Goal: Task Accomplishment & Management: Manage account settings

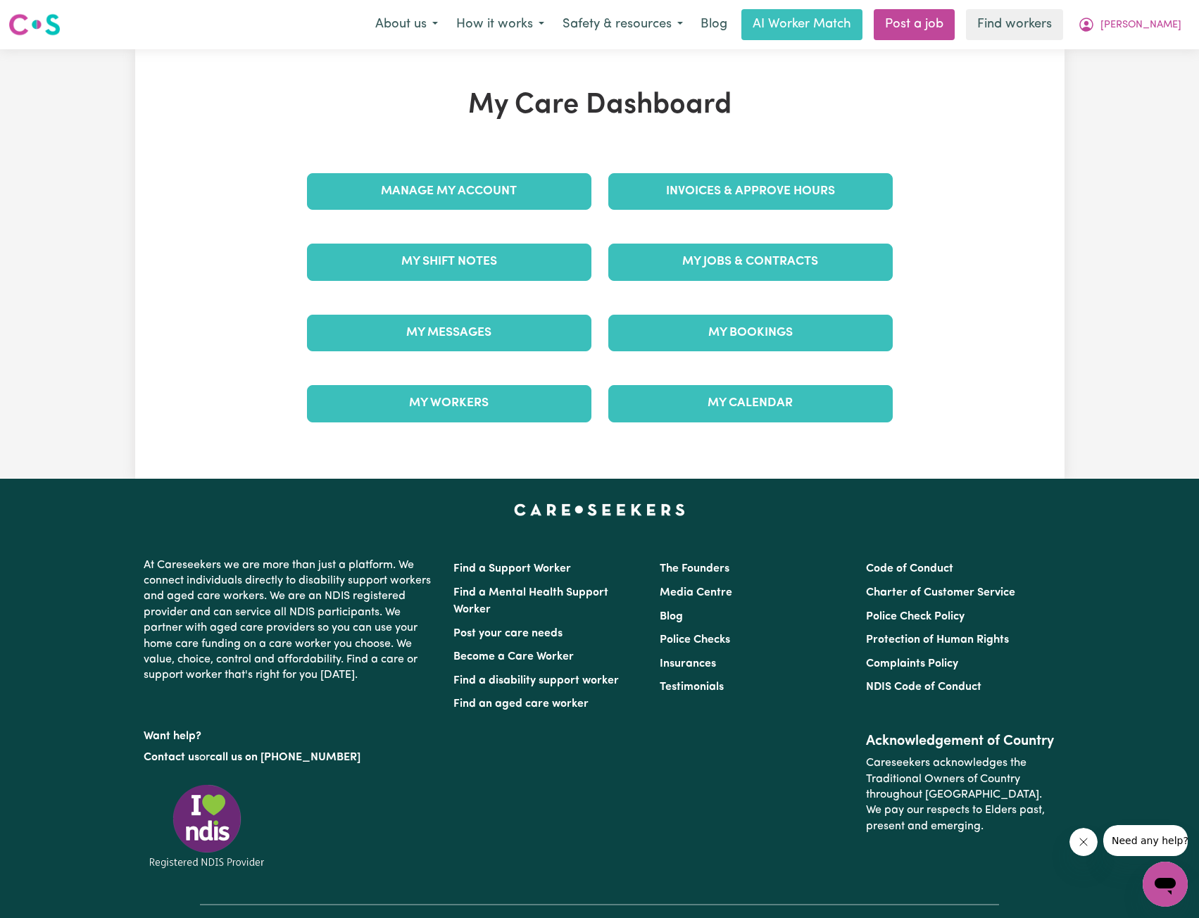
drag, startPoint x: 227, startPoint y: 98, endPoint x: 3, endPoint y: 127, distance: 225.7
click at [216, 97] on div "My Care Dashboard Manage My Account Invoices & Approve Hours My Shift Notes My …" at bounding box center [599, 264] width 929 height 351
click at [764, 166] on div "Invoices & Approve Hours" at bounding box center [750, 191] width 301 height 70
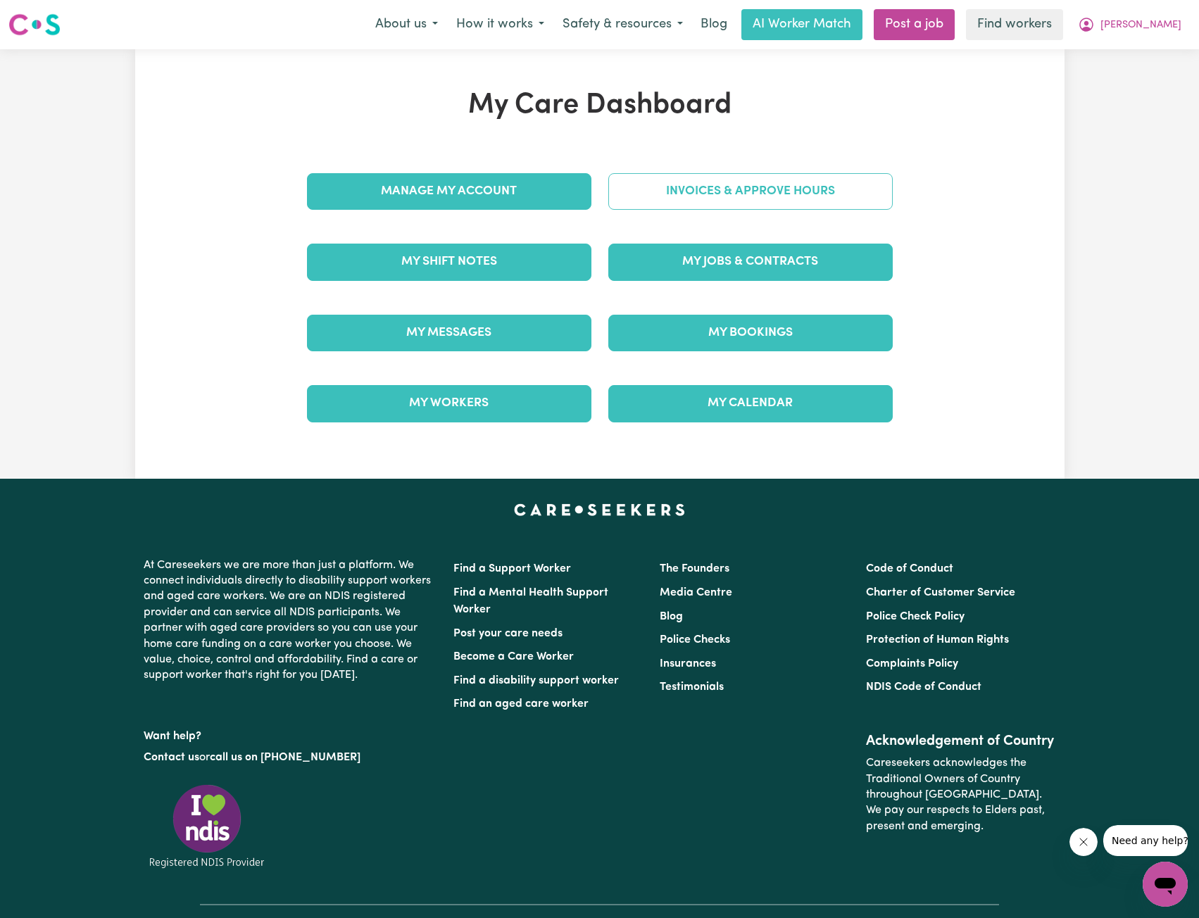
click at [748, 188] on link "Invoices & Approve Hours" at bounding box center [750, 191] width 284 height 37
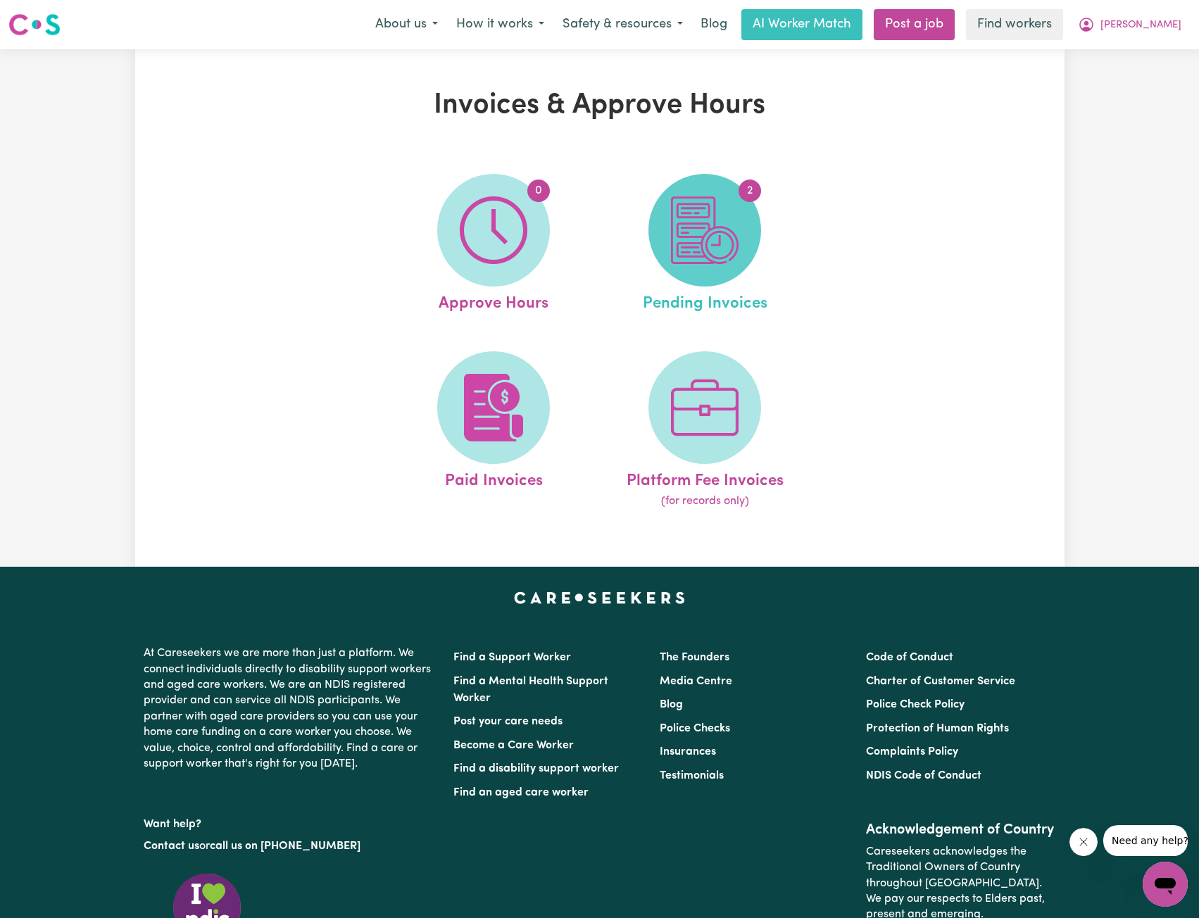
click at [682, 263] on img at bounding box center [705, 230] width 68 height 68
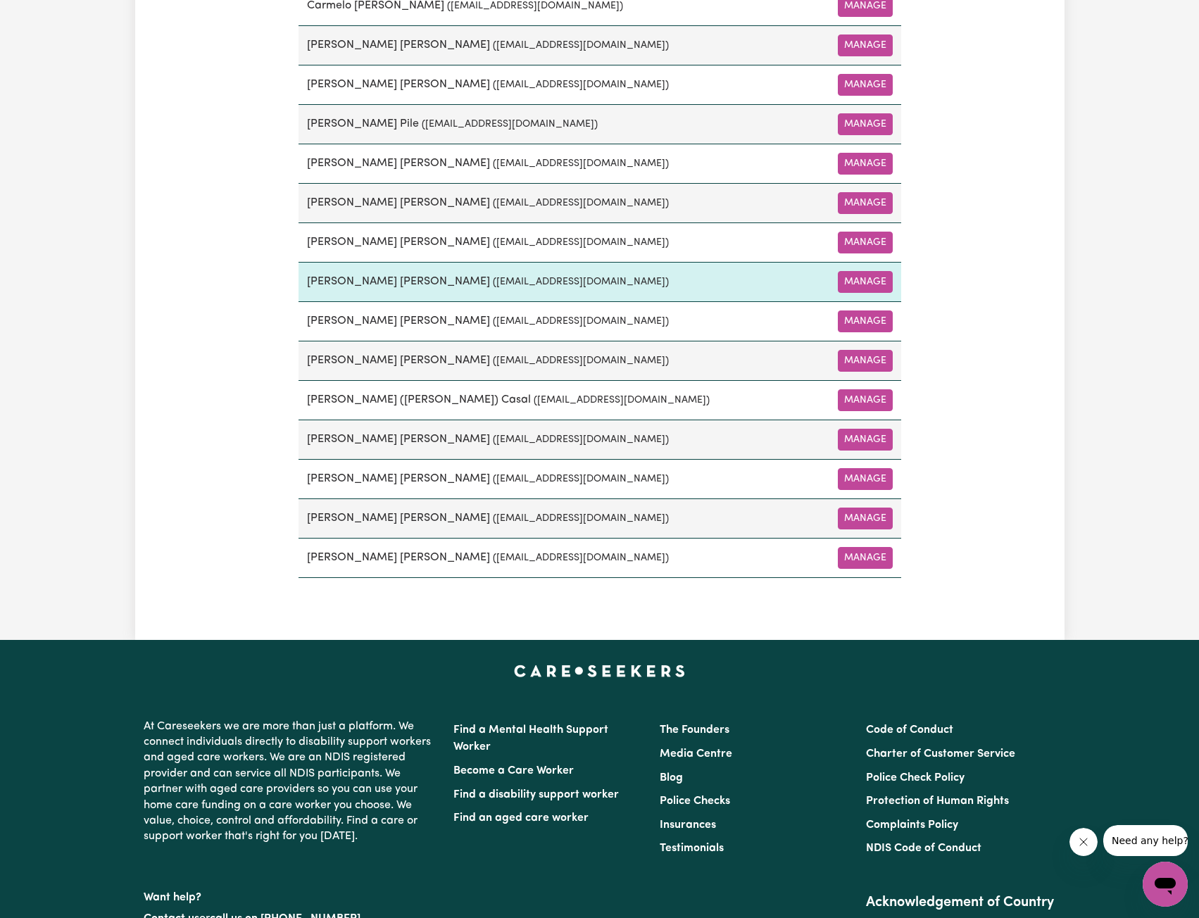
scroll to position [704, 0]
